Goal: Task Accomplishment & Management: Use online tool/utility

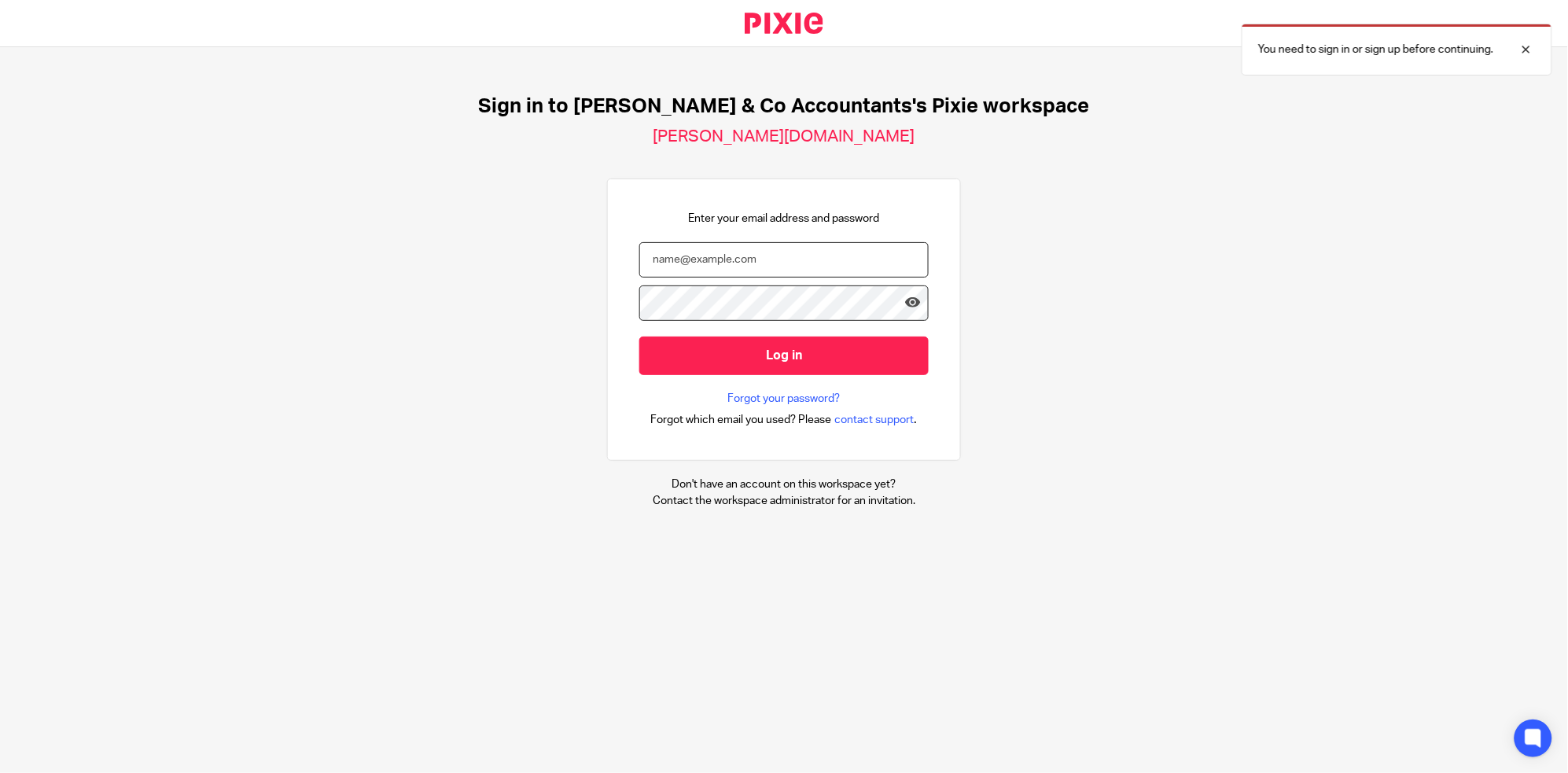
click at [748, 262] on input "email" at bounding box center [784, 260] width 290 height 35
type input "ali.h@samandcoaccountants.co.uk"
click at [640, 337] on input "Log in" at bounding box center [784, 356] width 290 height 39
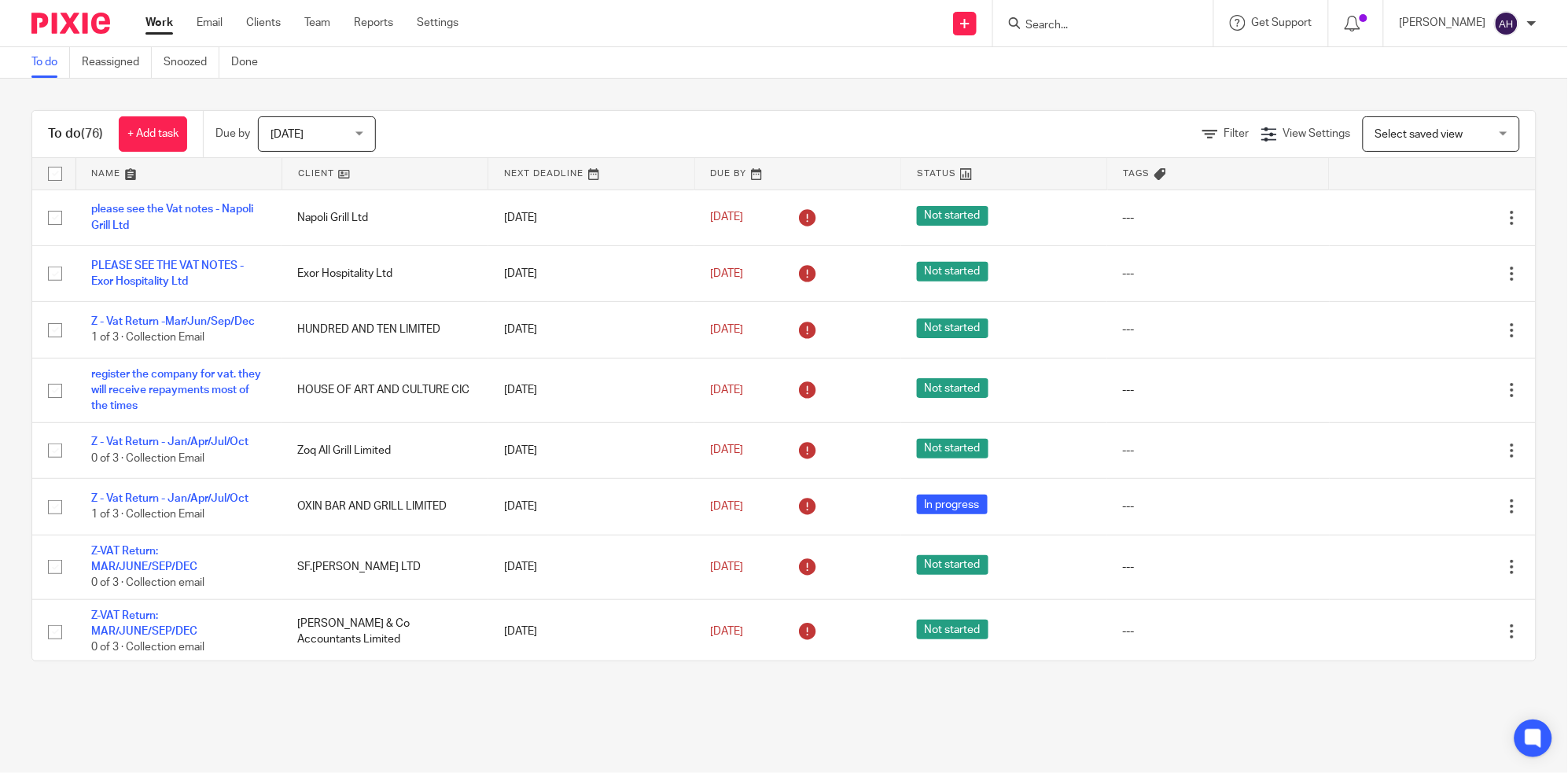
click at [598, 723] on main "To do Reassigned Snoozed Done To do (76) + Add task Due by Today Today Today To…" at bounding box center [784, 386] width 1568 height 773
click at [1124, 25] on input "Search" at bounding box center [1095, 26] width 141 height 14
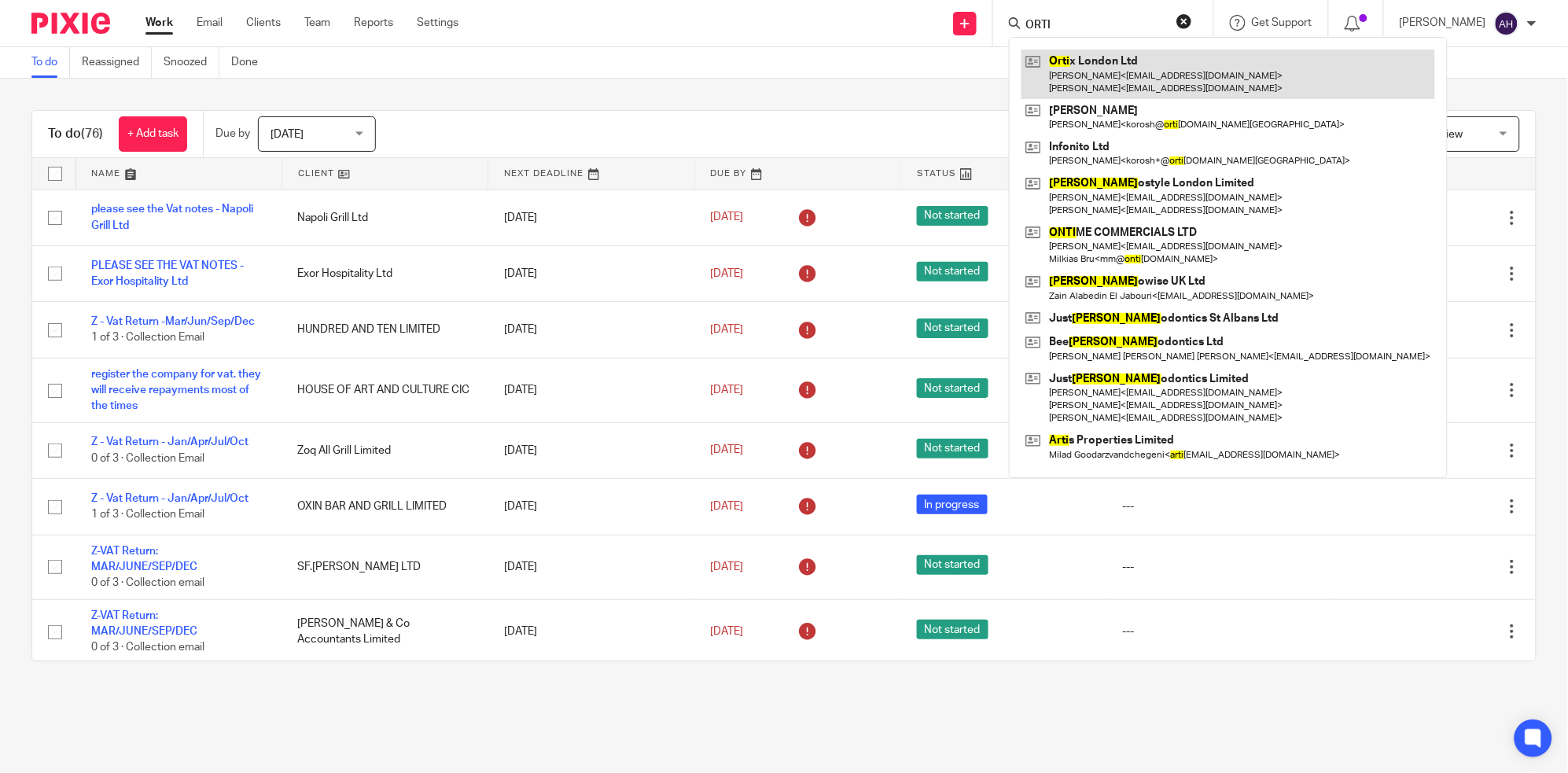
type input "ORTI"
click at [1156, 67] on link at bounding box center [1229, 74] width 414 height 49
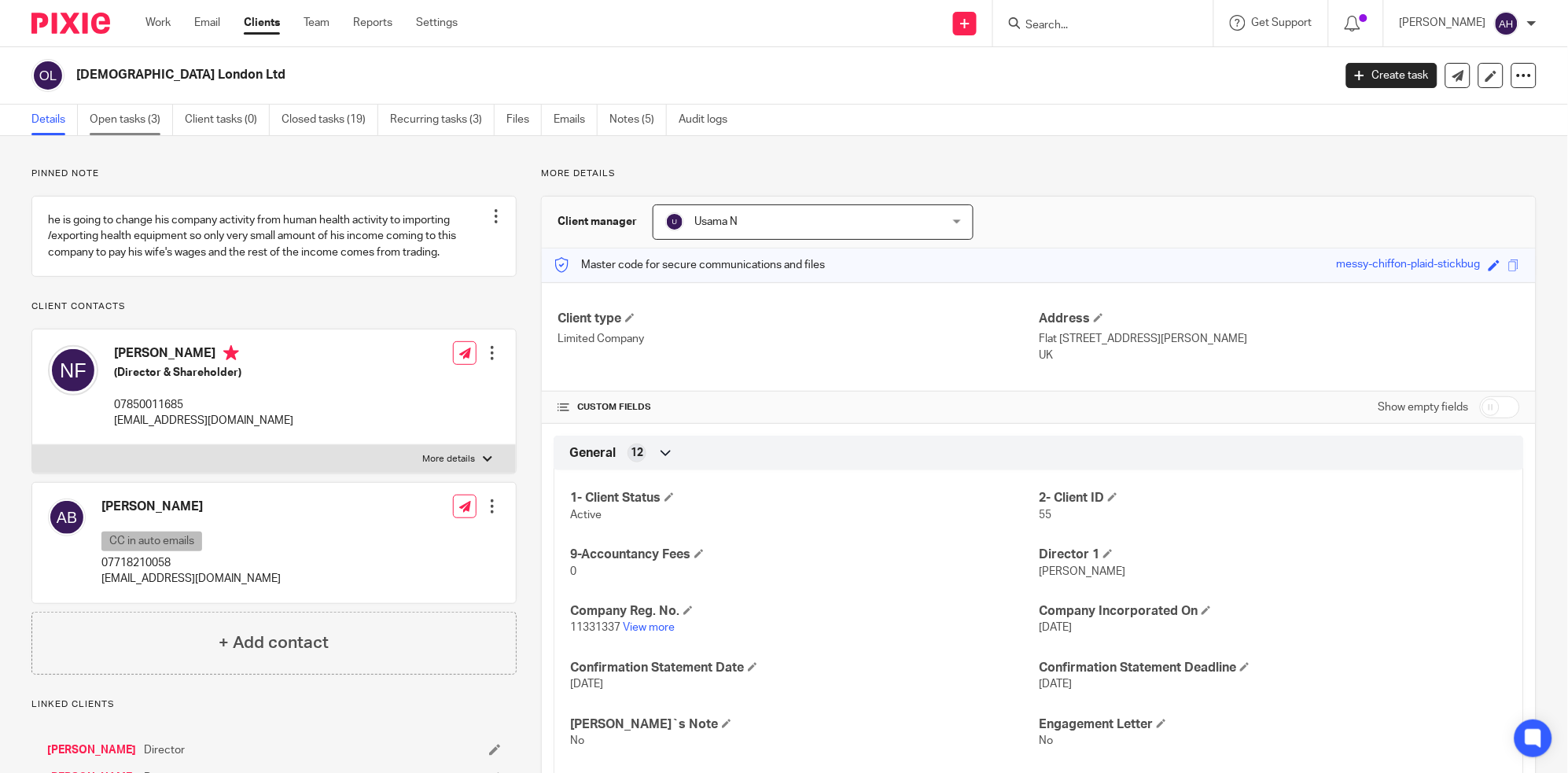
click at [139, 113] on link "Open tasks (3)" at bounding box center [132, 120] width 83 height 31
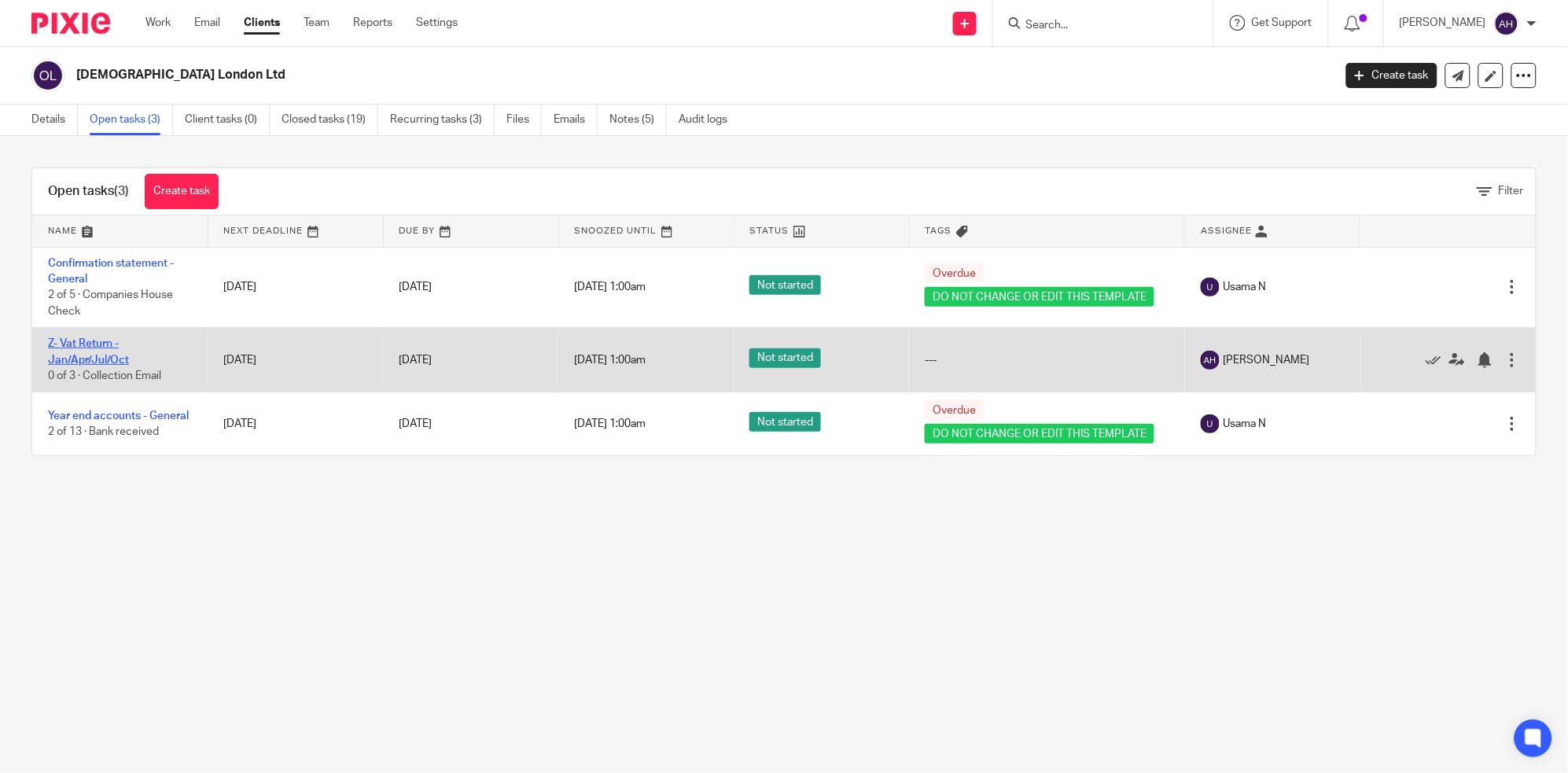
click at [83, 348] on link "Z- Vat Return - Jan/Apr/Jul/Oct" at bounding box center [88, 351] width 81 height 26
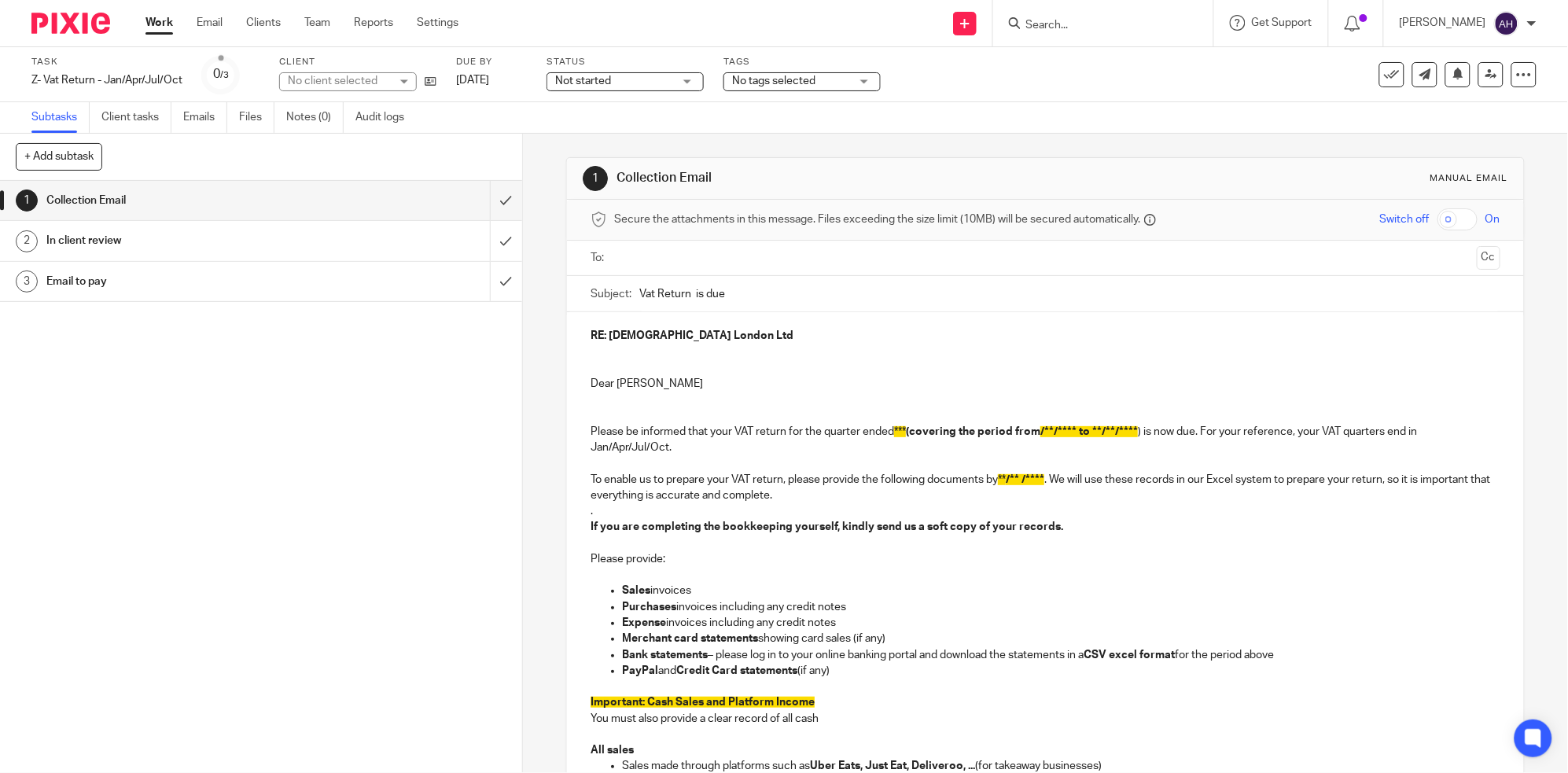
click at [366, 244] on div "In client review" at bounding box center [260, 240] width 428 height 23
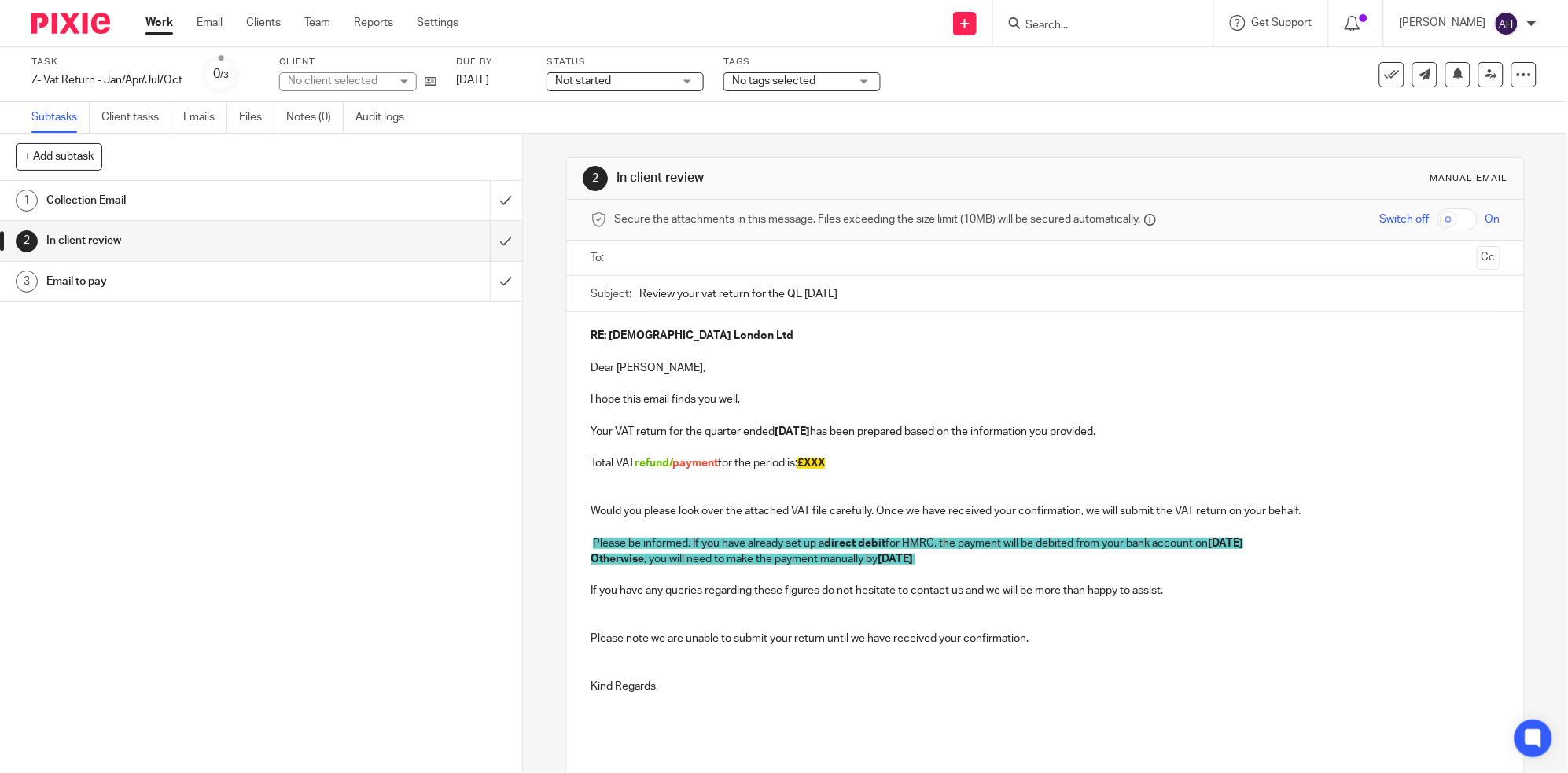
click at [852, 464] on p "Total VAT refund/ payment for the period is: £XXX" at bounding box center [1046, 464] width 910 height 16
click at [874, 462] on p "Total VAT refund/ payment for the period is: £ 1,701.18" at bounding box center [1046, 464] width 910 height 16
drag, startPoint x: 853, startPoint y: 461, endPoint x: 806, endPoint y: 466, distance: 47.3
click at [806, 466] on p "Total VAT refund/ payment for the period is: £ 1,701.18" at bounding box center [1046, 464] width 910 height 16
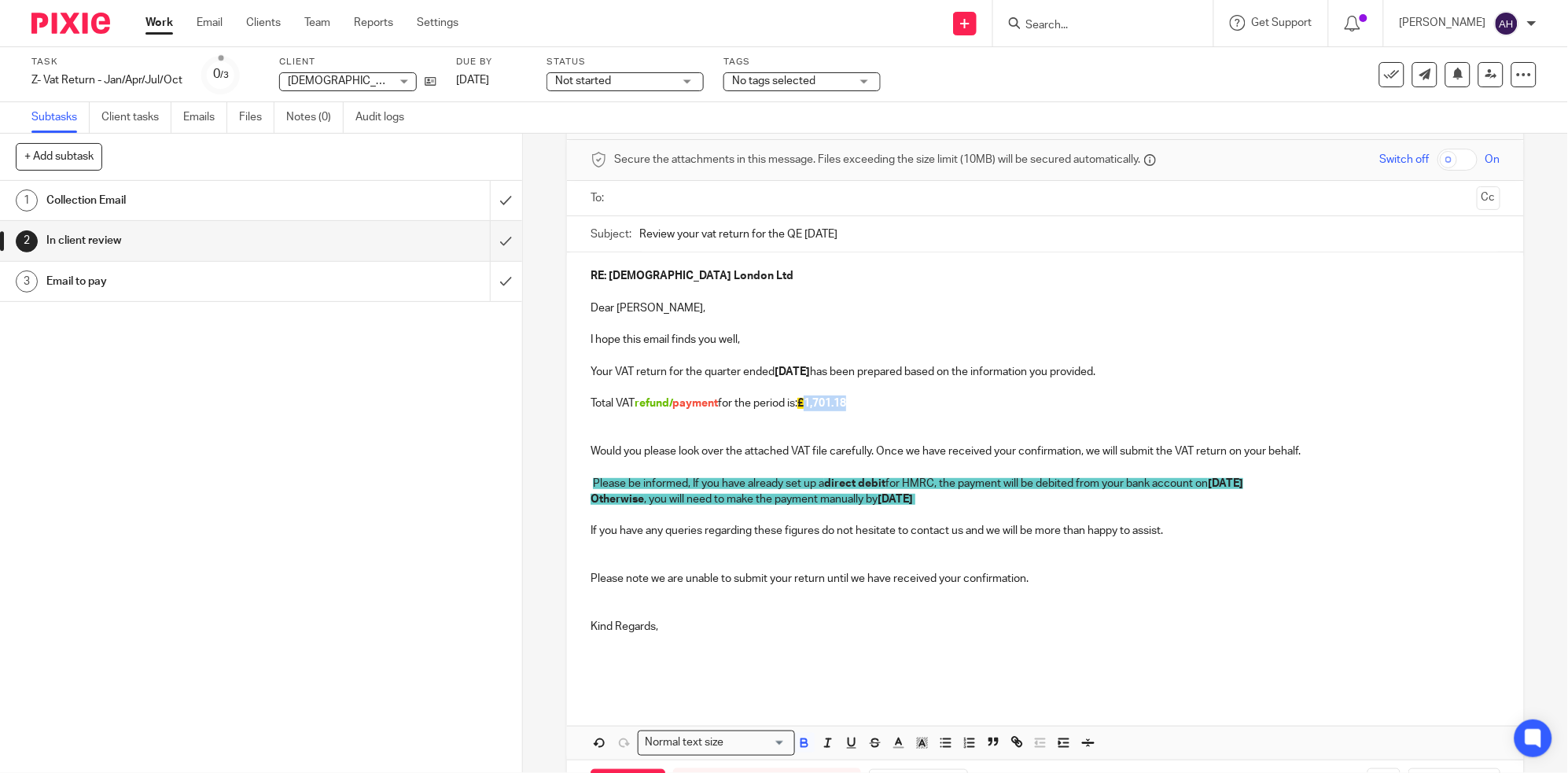
scroll to position [122, 0]
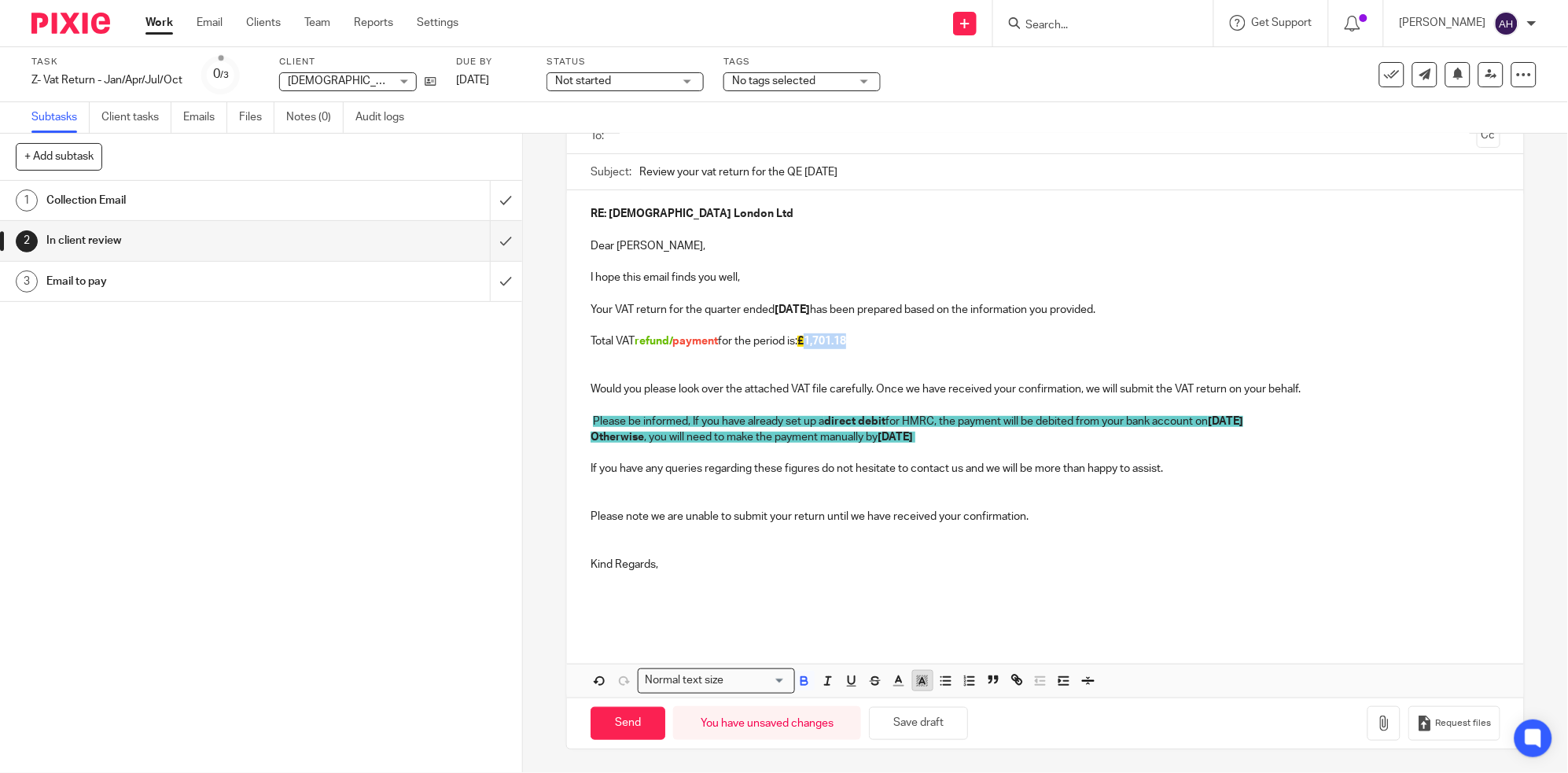
click at [921, 683] on line "button" at bounding box center [923, 683] width 4 height 0
click at [931, 698] on li "color:#FCDC00" at bounding box center [936, 701] width 12 height 12
click at [1182, 526] on p at bounding box center [1046, 534] width 910 height 16
drag, startPoint x: 673, startPoint y: 344, endPoint x: 677, endPoint y: 372, distance: 28.3
click at [673, 344] on span "payment" at bounding box center [695, 342] width 46 height 11
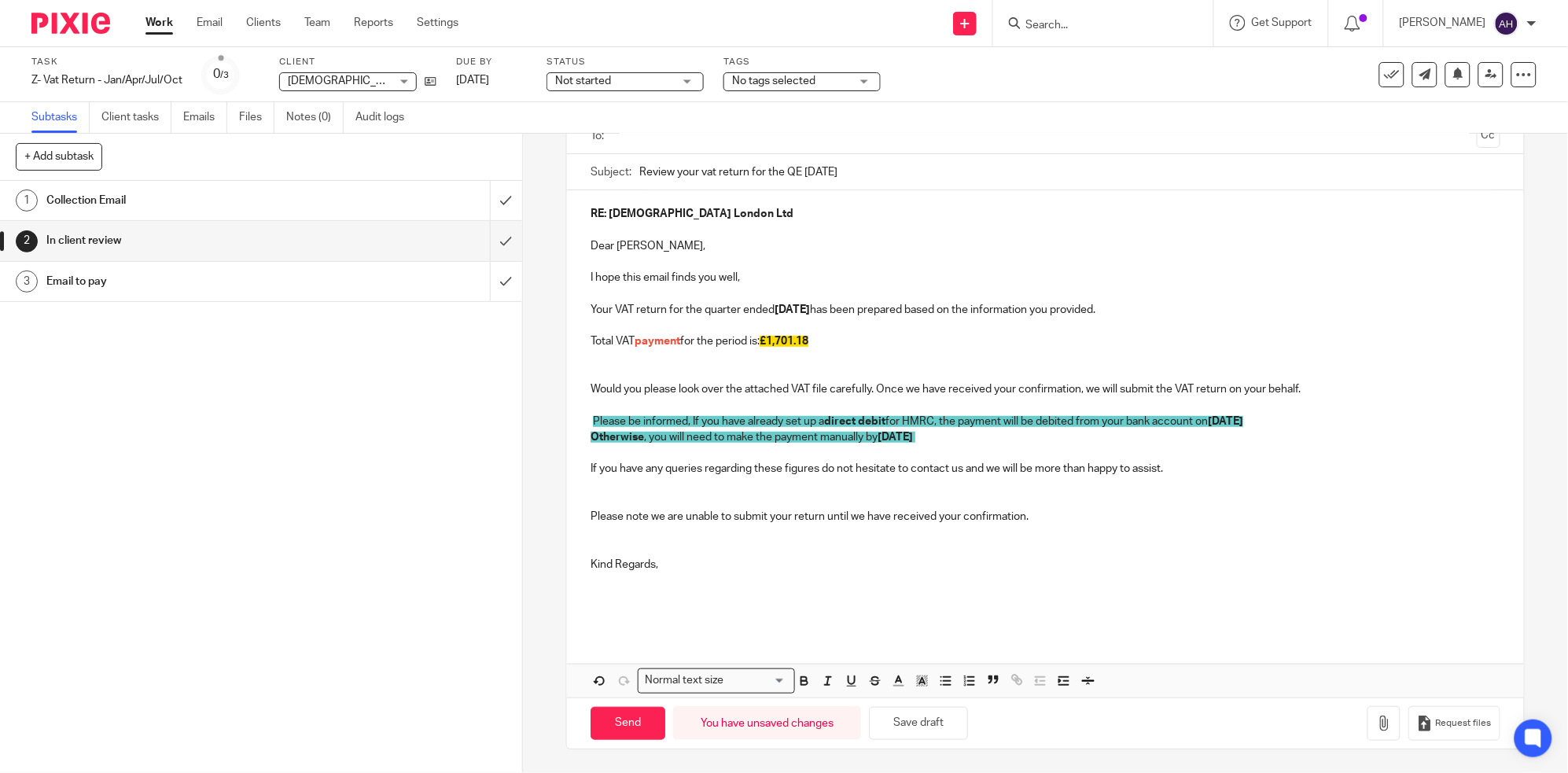
click at [1121, 573] on p at bounding box center [1046, 589] width 910 height 32
click at [1367, 733] on button "button" at bounding box center [1383, 724] width 33 height 35
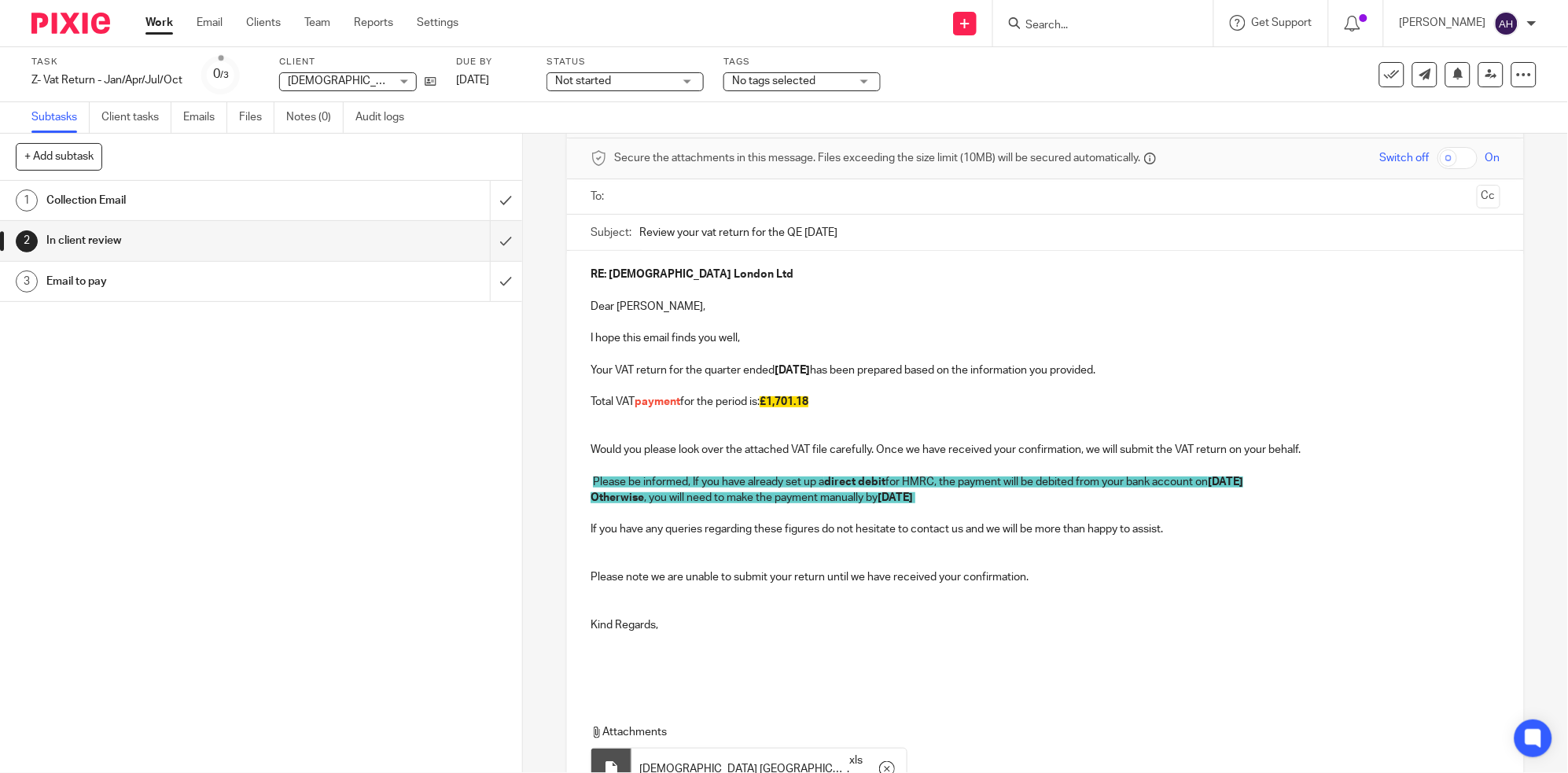
scroll to position [0, 0]
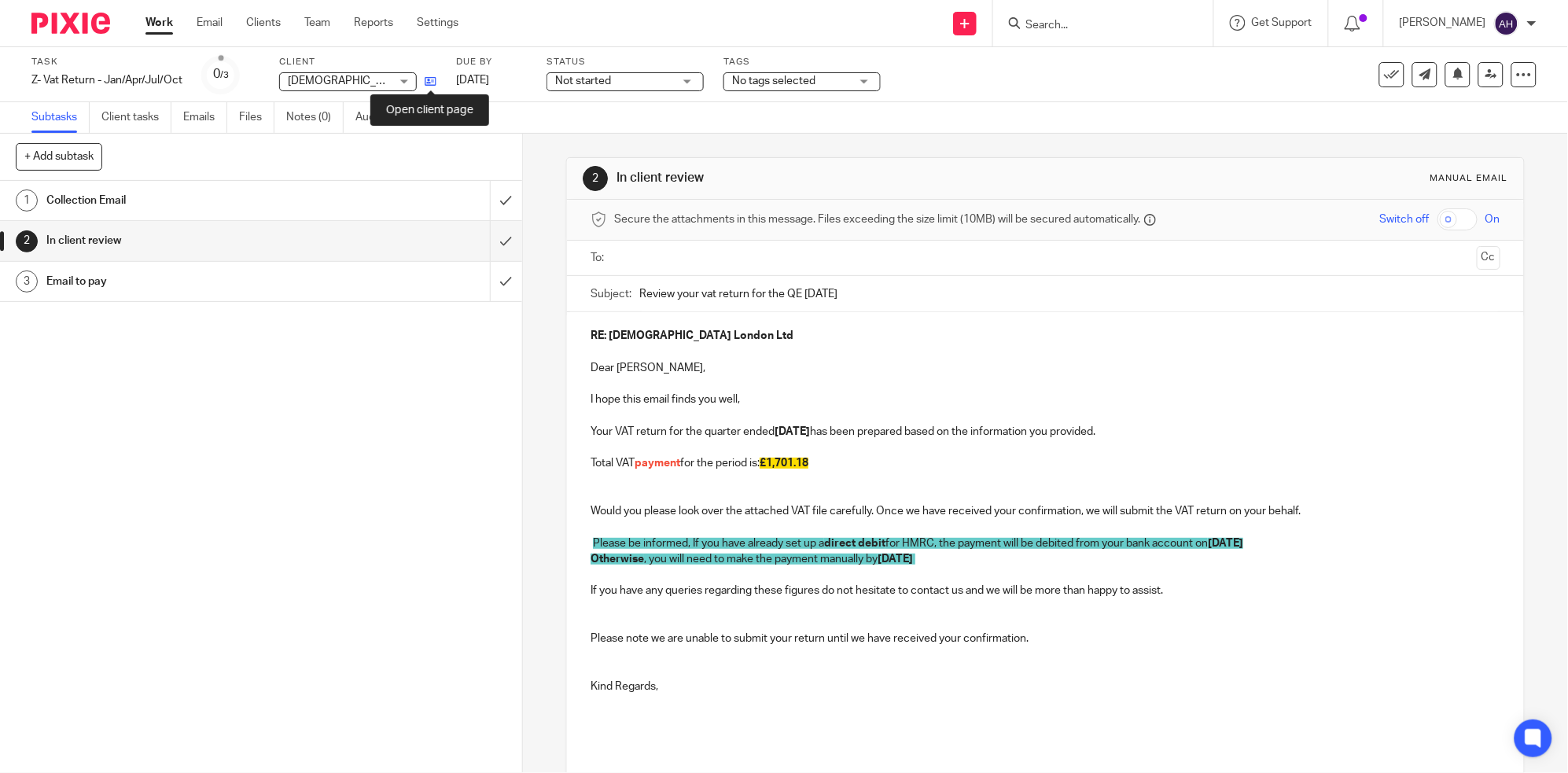
click at [433, 82] on icon at bounding box center [430, 81] width 12 height 12
click at [707, 254] on input "text" at bounding box center [1045, 258] width 851 height 18
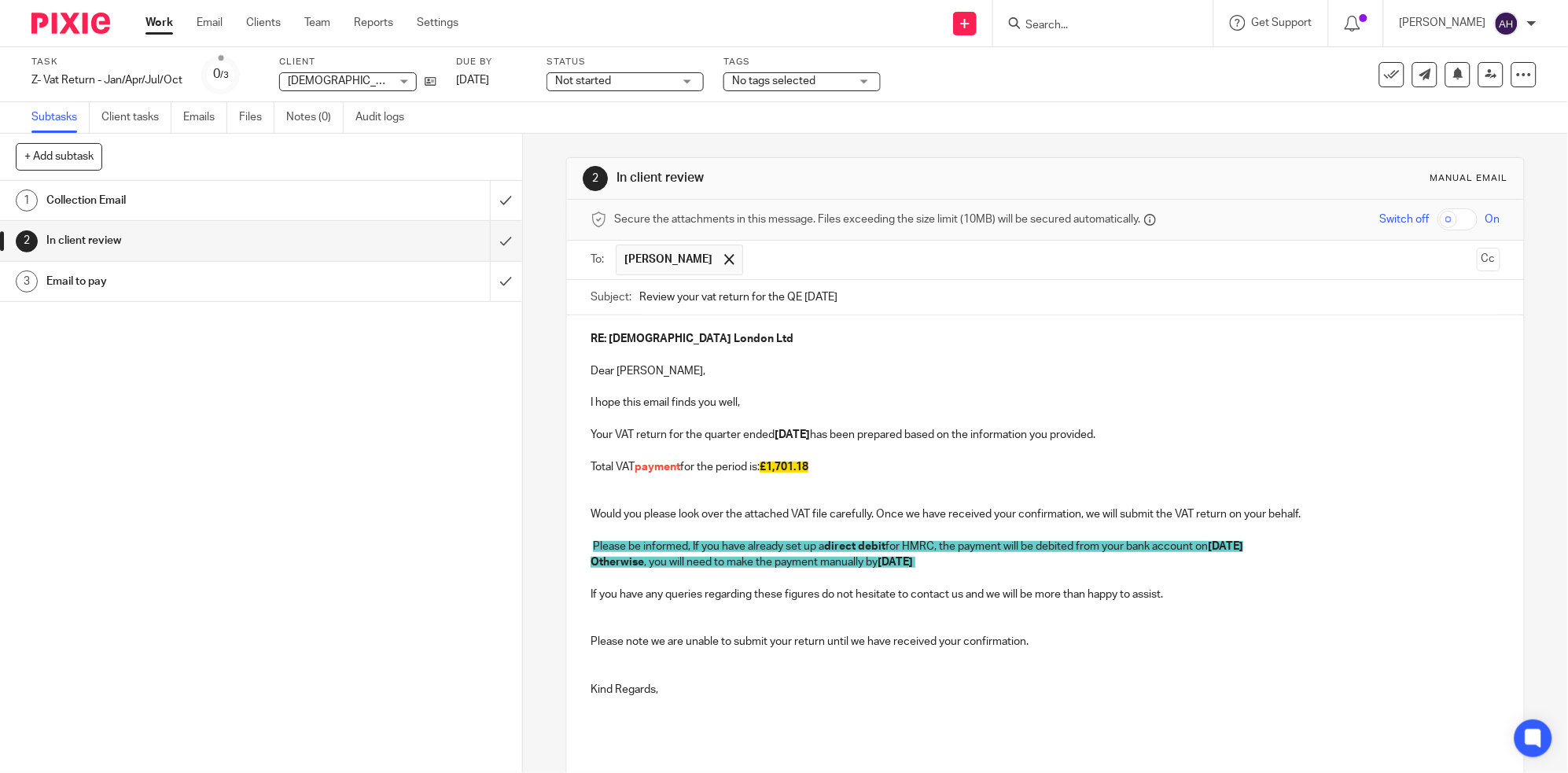
click at [811, 250] on input "text" at bounding box center [1111, 260] width 719 height 31
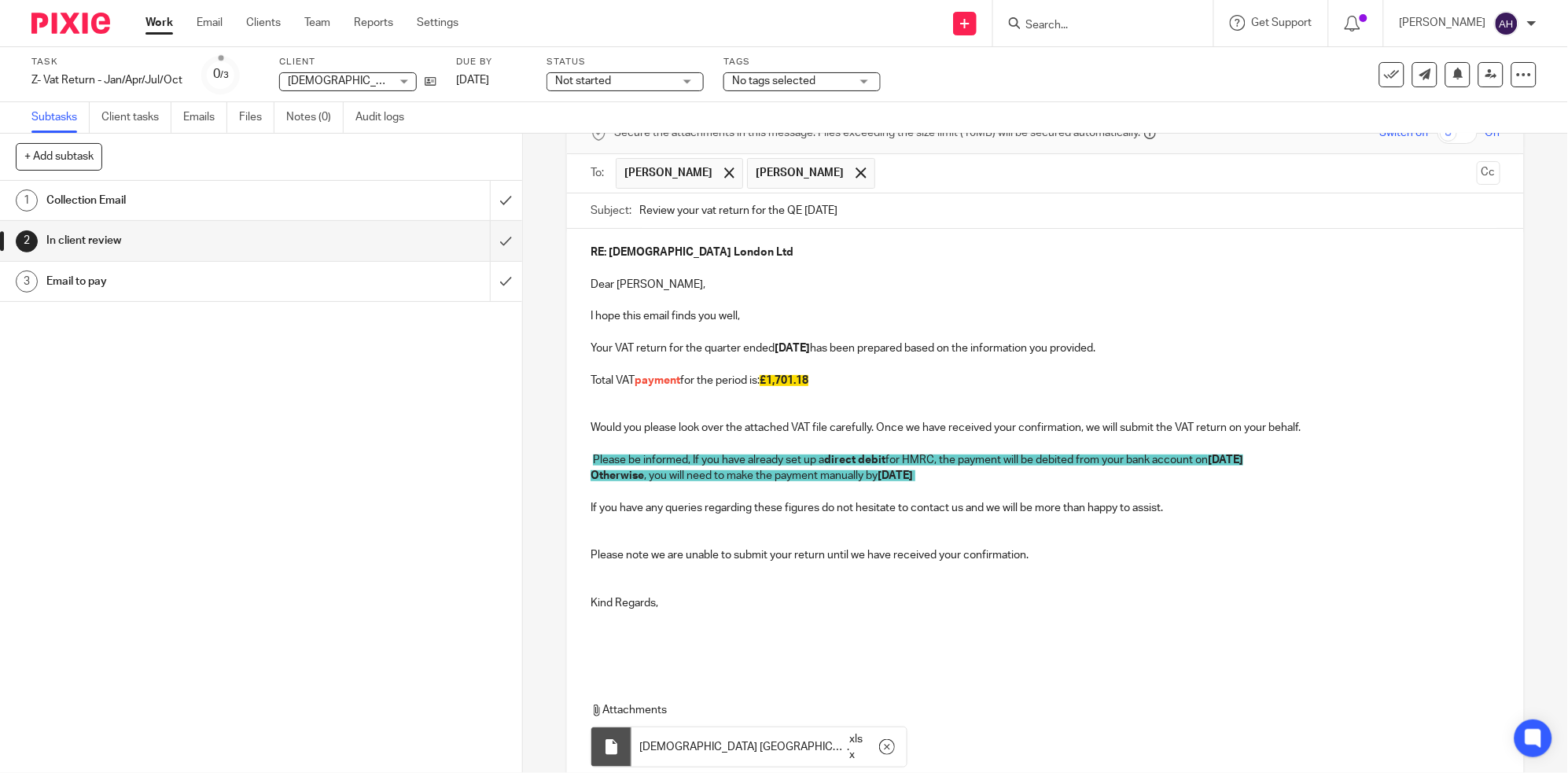
scroll to position [214, 0]
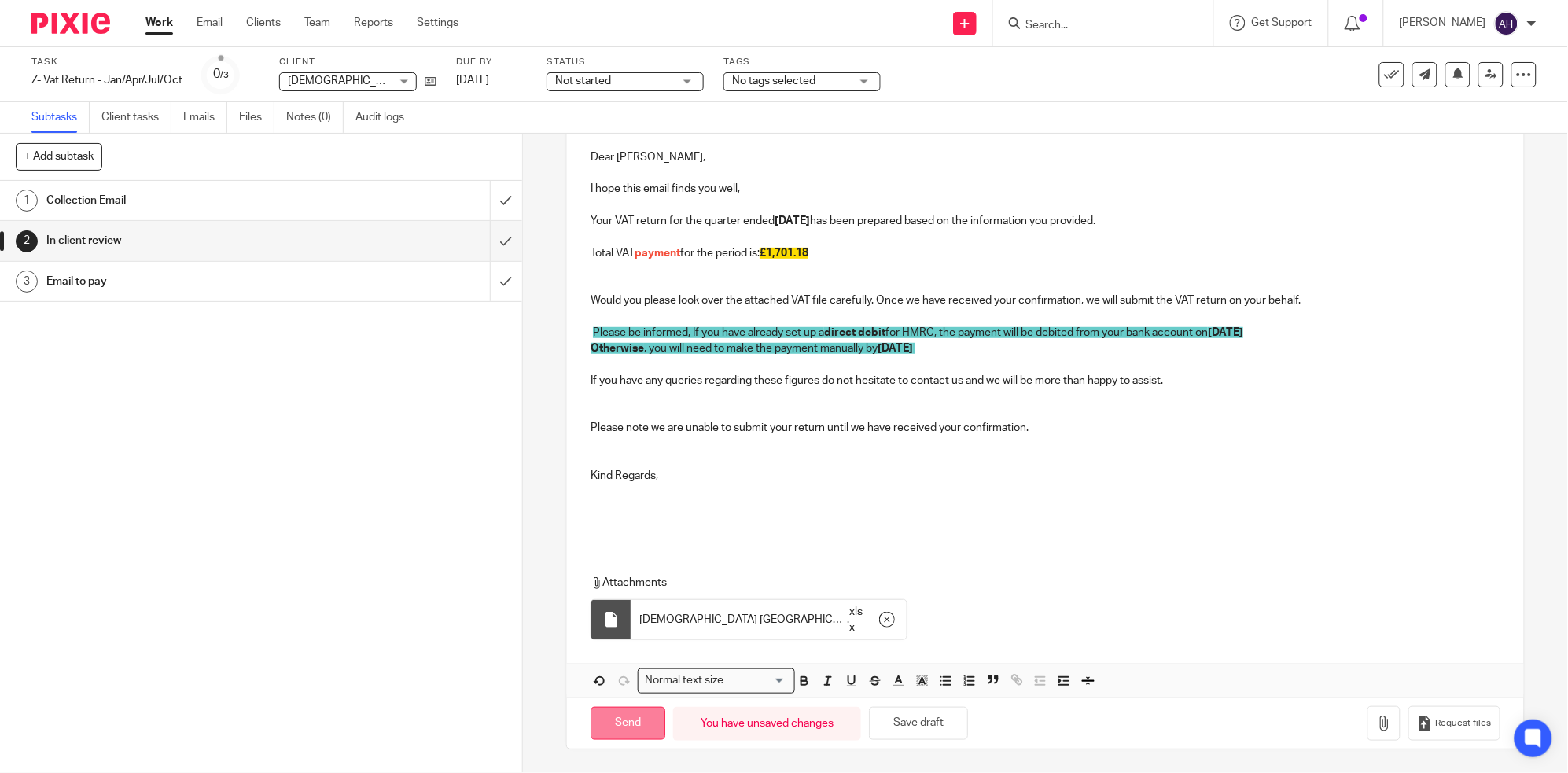
click at [616, 724] on input "Send" at bounding box center [628, 724] width 75 height 34
type input "Sent"
click at [152, 20] on link "Work" at bounding box center [159, 23] width 27 height 16
